Goal: Book appointment/travel/reservation

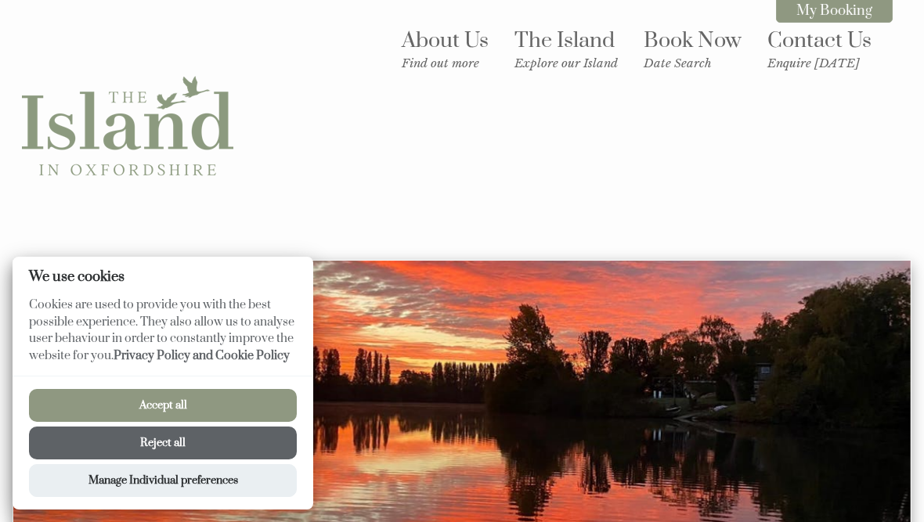
click at [251, 404] on button "Accept all" at bounding box center [163, 405] width 268 height 33
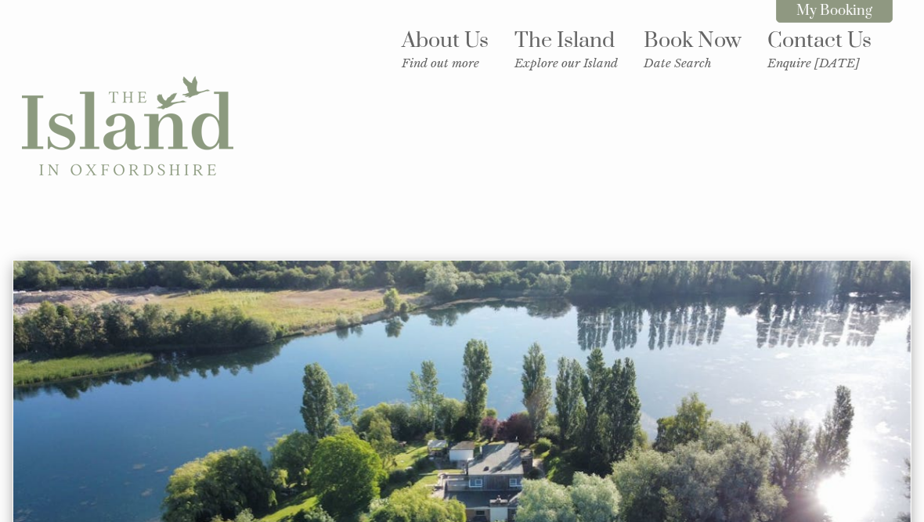
click at [453, 65] on small "Find out more" at bounding box center [445, 63] width 87 height 15
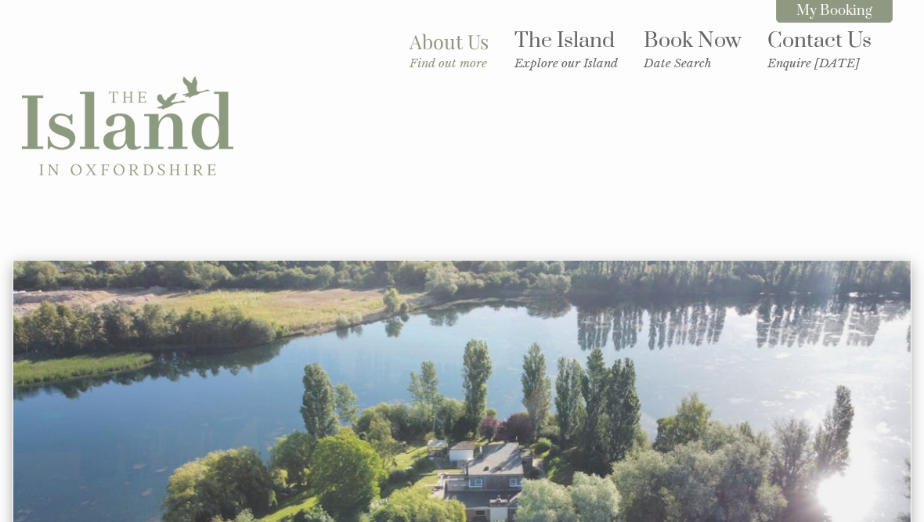
click at [578, 65] on small "Explore our Island" at bounding box center [566, 63] width 103 height 15
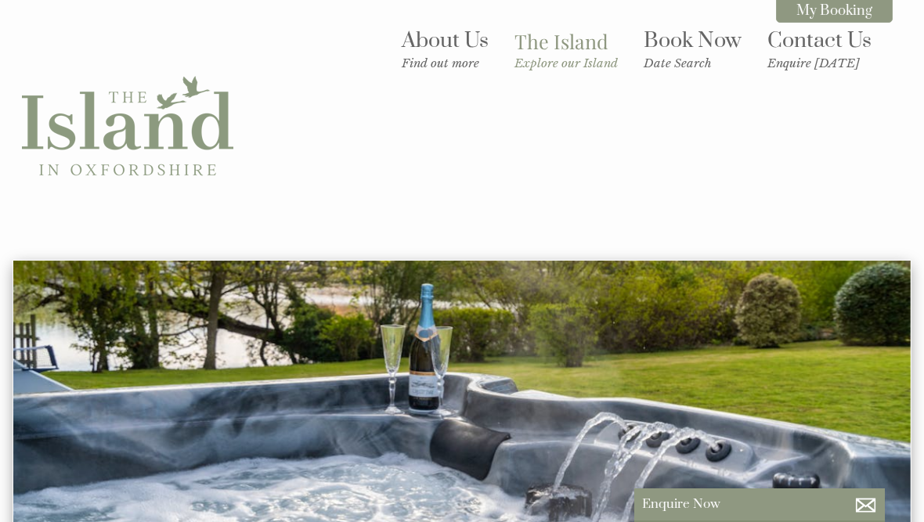
click at [681, 49] on link "Book Now Date Search" at bounding box center [693, 48] width 98 height 43
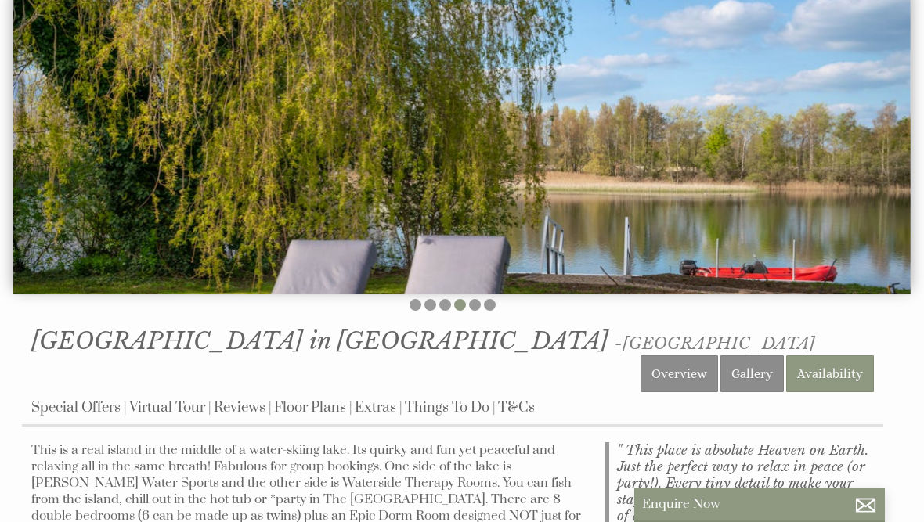
scroll to position [387, 0]
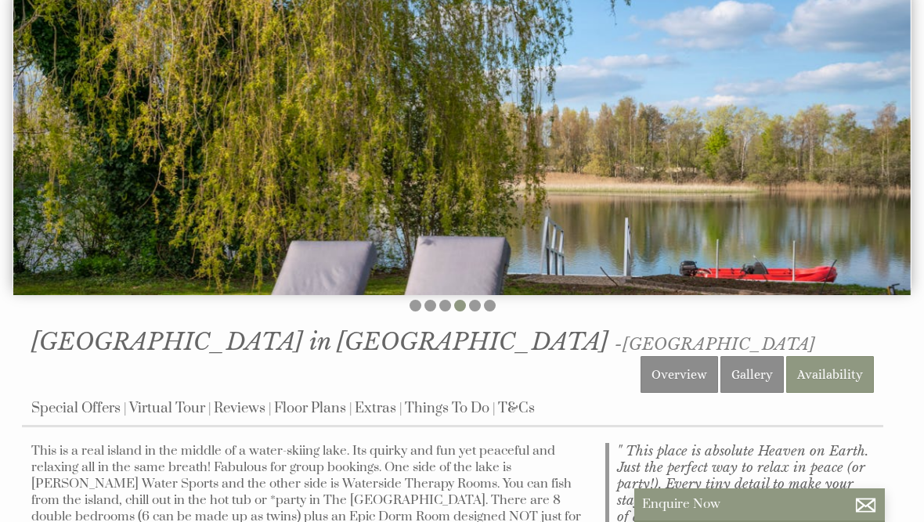
click at [868, 356] on link "Availability" at bounding box center [830, 374] width 88 height 37
